Goal: Task Accomplishment & Management: Use online tool/utility

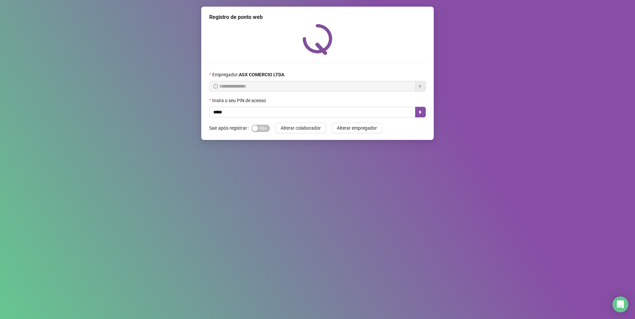
type input "*****"
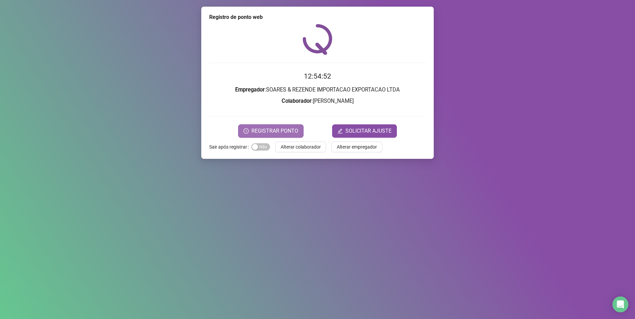
click at [279, 128] on span "REGISTRAR PONTO" at bounding box center [274, 131] width 47 height 8
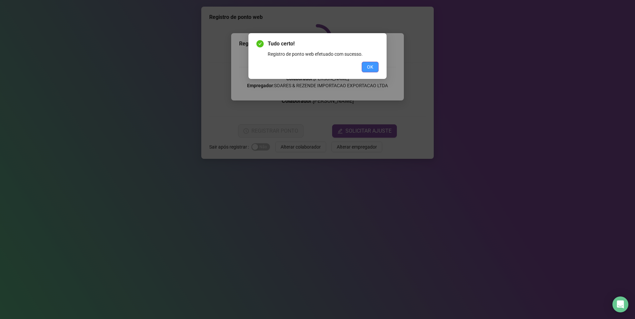
click at [369, 65] on span "OK" at bounding box center [370, 66] width 6 height 7
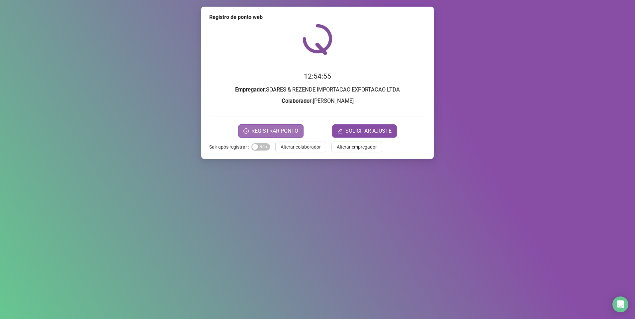
click at [269, 129] on span "REGISTRAR PONTO" at bounding box center [274, 131] width 47 height 8
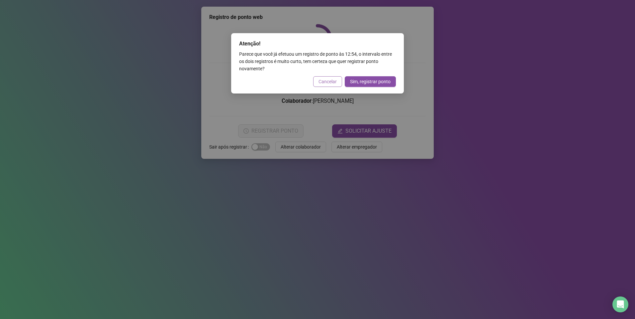
click at [327, 81] on span "Cancelar" at bounding box center [327, 81] width 18 height 7
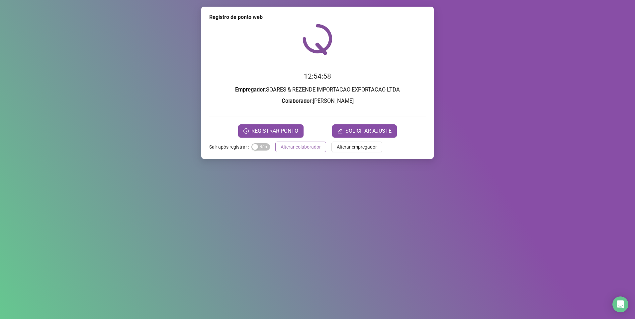
click at [297, 148] on span "Alterar colaborador" at bounding box center [301, 146] width 40 height 7
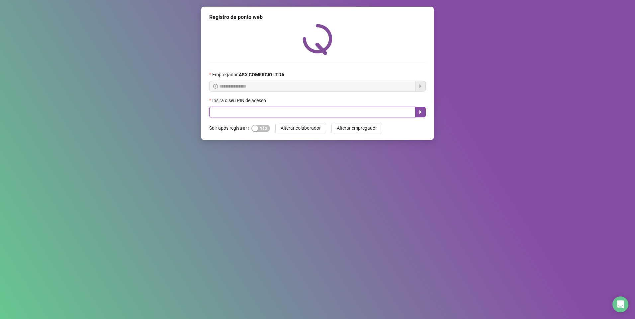
click at [230, 111] on input "text" at bounding box center [312, 112] width 206 height 11
type input "*****"
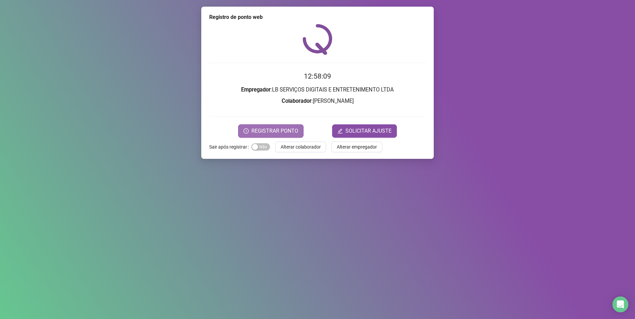
click at [286, 131] on span "REGISTRAR PONTO" at bounding box center [274, 131] width 47 height 8
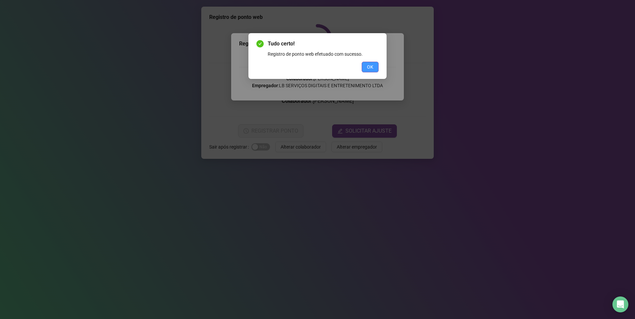
click at [375, 68] on button "OK" at bounding box center [370, 67] width 17 height 11
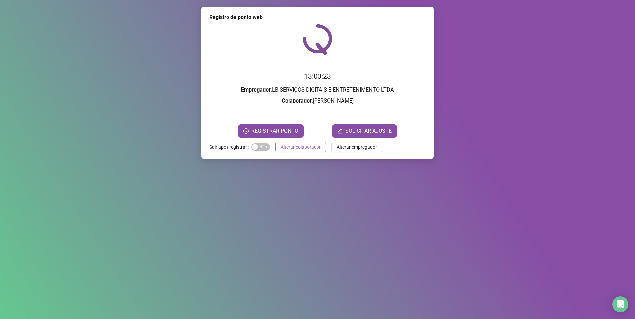
click at [300, 145] on span "Alterar colaborador" at bounding box center [301, 146] width 40 height 7
